Goal: Information Seeking & Learning: Learn about a topic

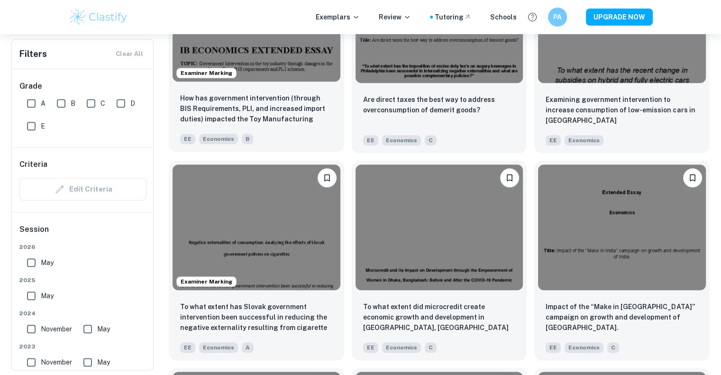
scroll to position [1005, 0]
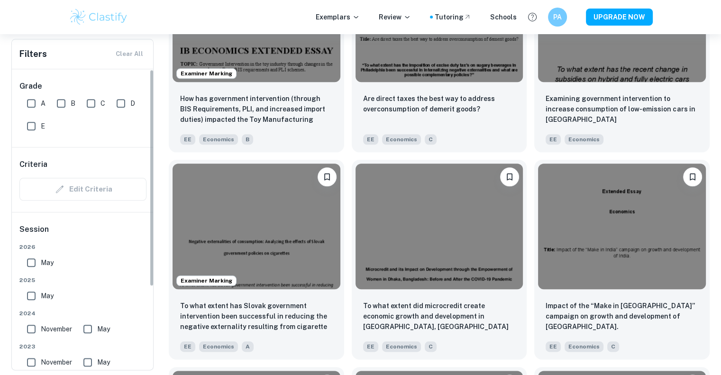
click at [19, 106] on div "Grade A B C D E" at bounding box center [83, 108] width 142 height 78
drag, startPoint x: 37, startPoint y: 100, endPoint x: 3, endPoint y: 132, distance: 46.3
click at [37, 100] on input "A" at bounding box center [31, 103] width 19 height 19
checkbox input "true"
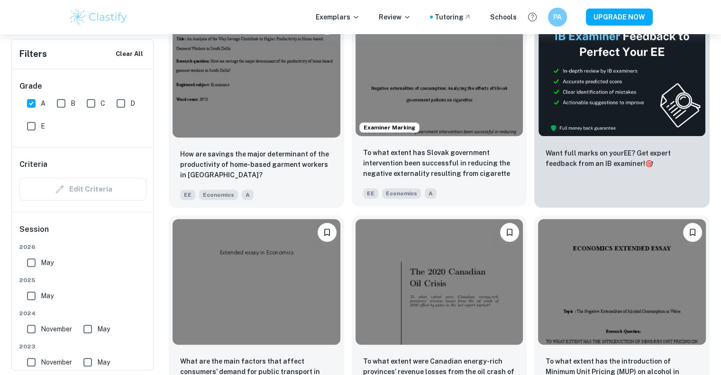
scroll to position [350, 0]
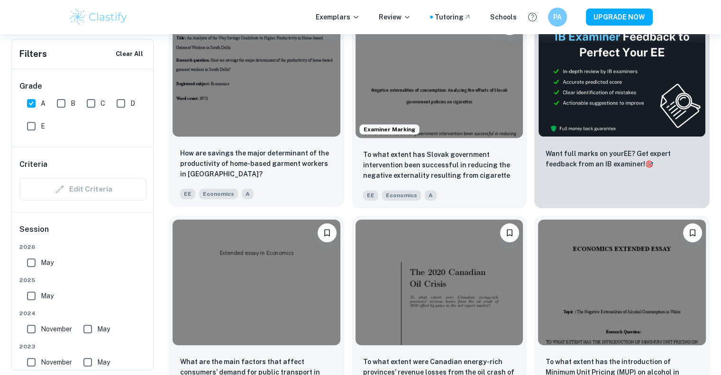
click at [286, 141] on div "How are savings the major determinant of the productivity of home-based garment…" at bounding box center [256, 173] width 175 height 66
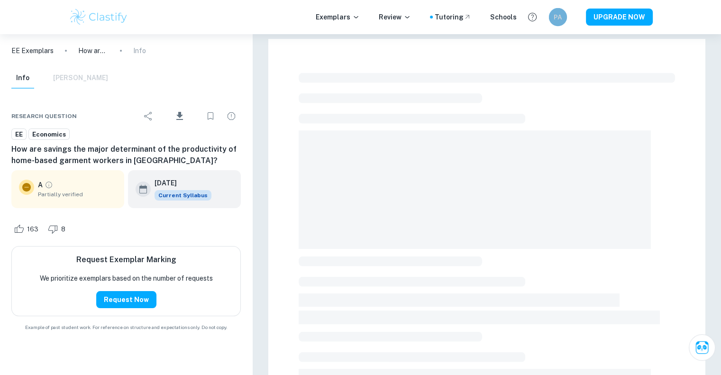
click at [557, 20] on h6 "PA" at bounding box center [558, 17] width 10 height 10
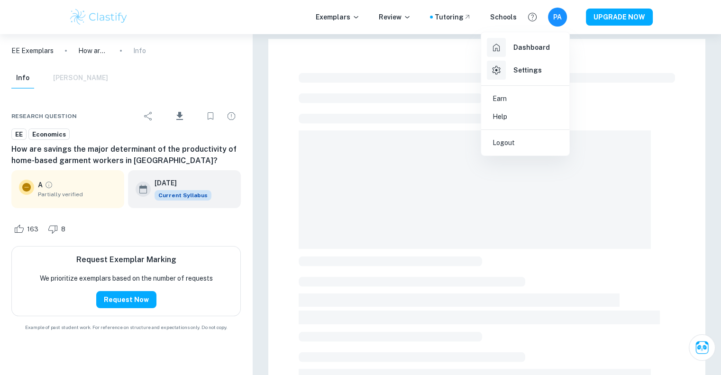
click at [557, 20] on div at bounding box center [360, 187] width 721 height 375
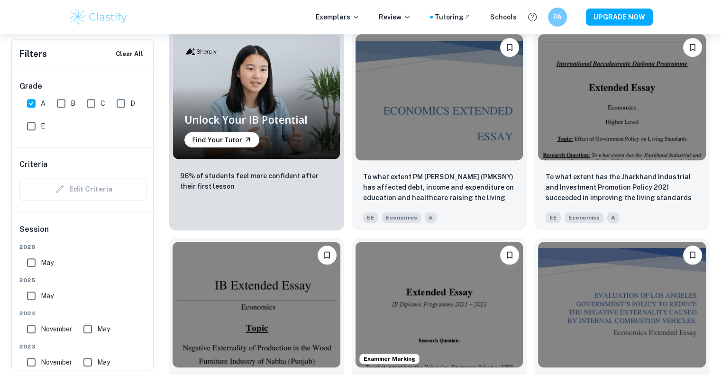
scroll to position [746, 0]
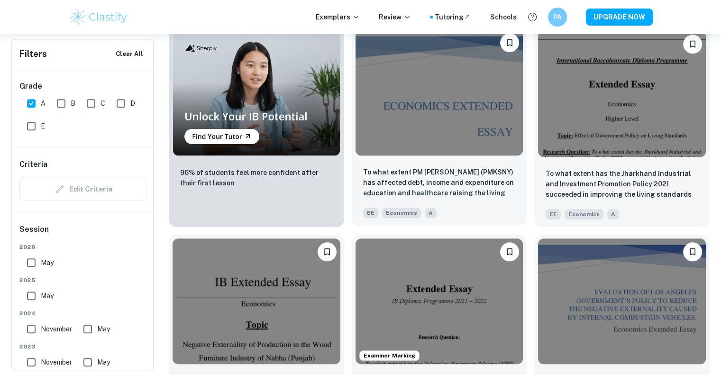
click at [480, 203] on div "EE Economics A" at bounding box center [435, 210] width 153 height 15
